Goal: Information Seeking & Learning: Learn about a topic

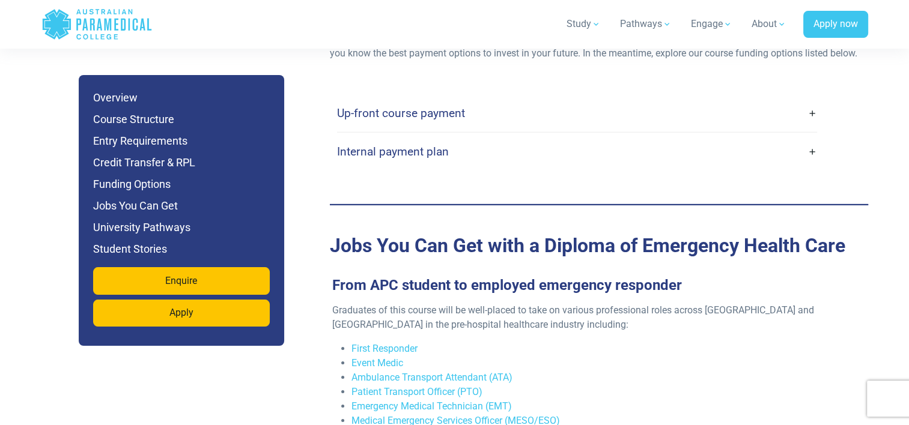
scroll to position [3840, 0]
